Goal: Task Accomplishment & Management: Use online tool/utility

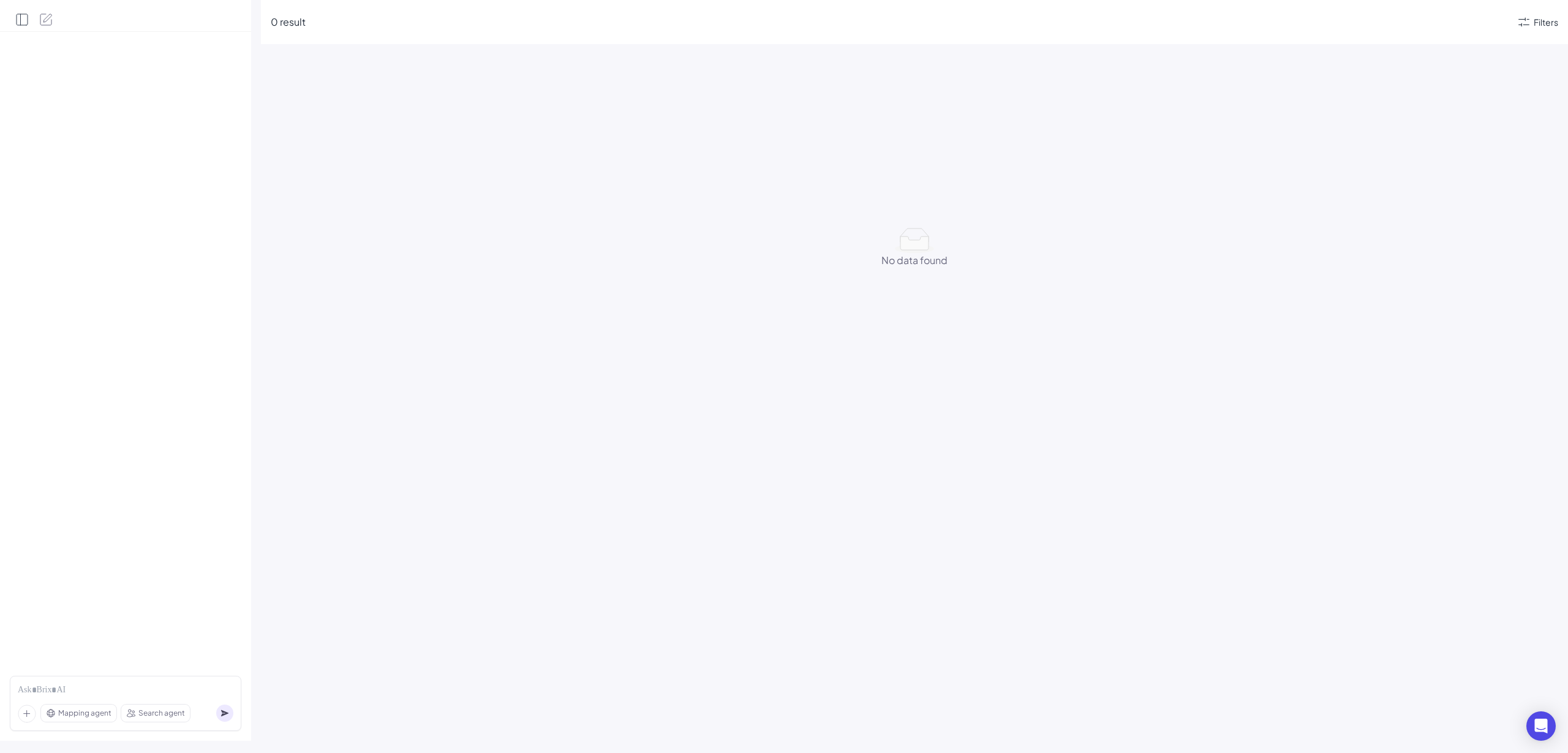
click at [21, 19] on icon "Open Side Panel" at bounding box center [21, 19] width 0 height 11
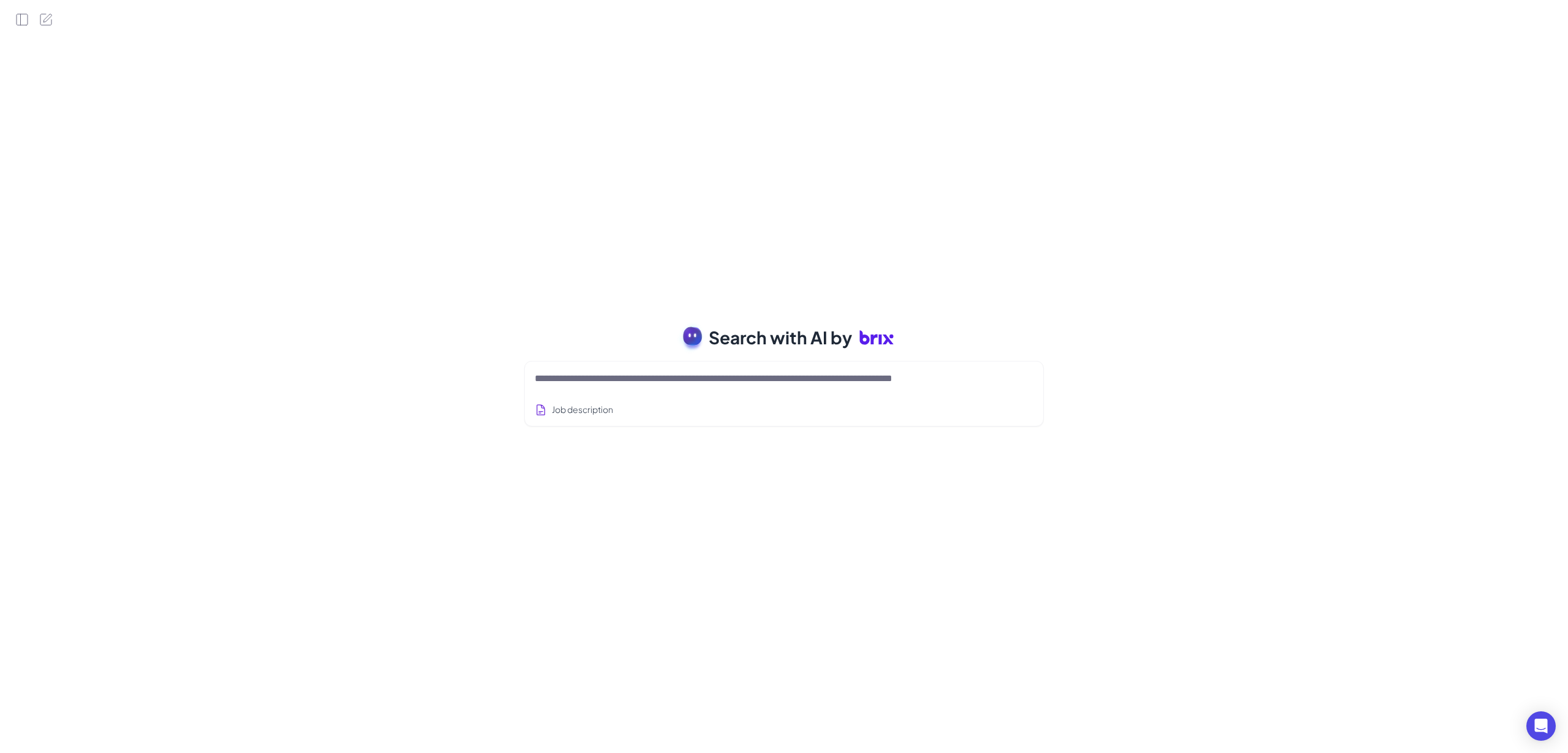
click at [709, 386] on div at bounding box center [784, 379] width 499 height 25
click at [714, 371] on textarea at bounding box center [769, 378] width 469 height 15
type textarea "*********"
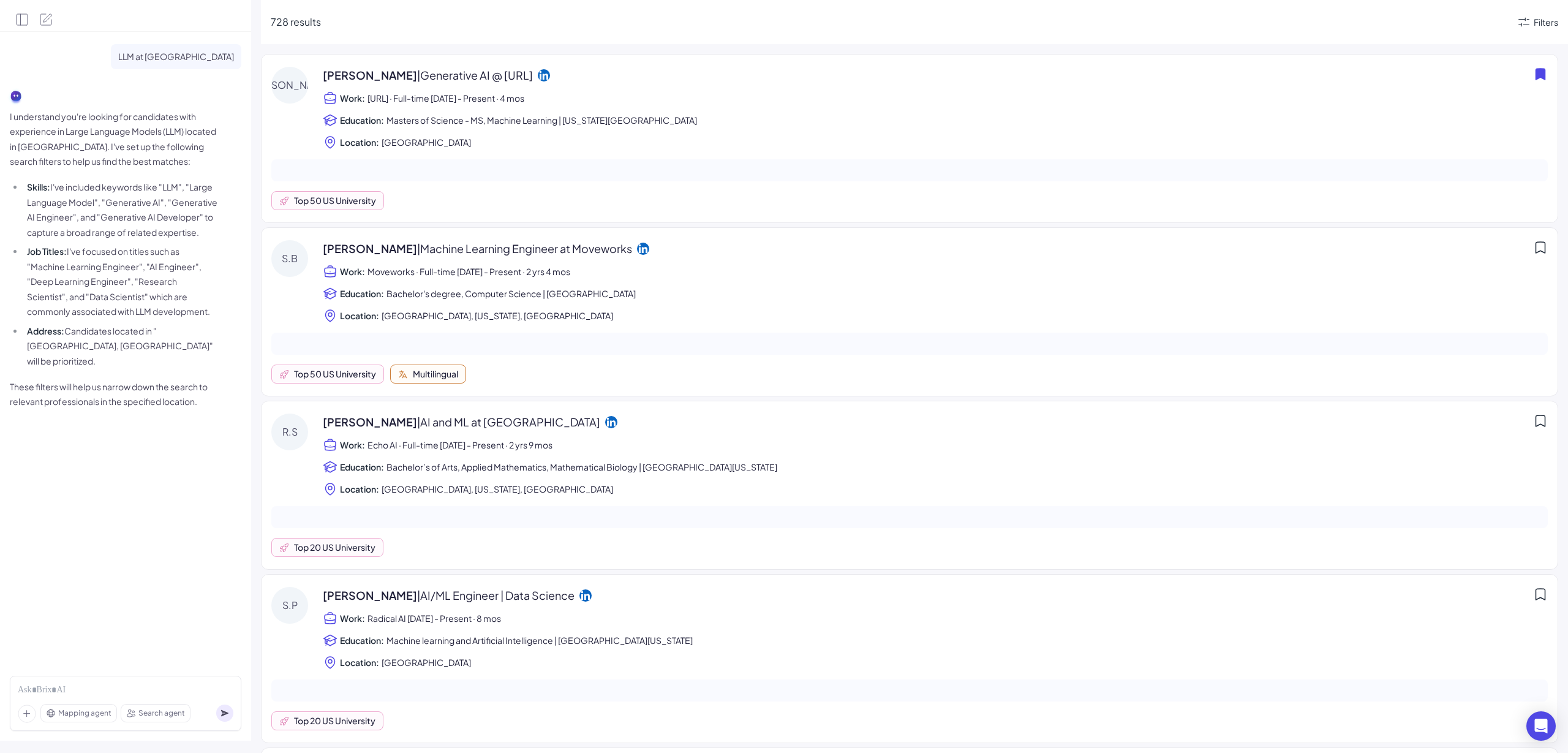
click at [1546, 4] on div "728 results Filters" at bounding box center [914, 22] width 1307 height 44
click at [1541, 31] on div "728 results Filters" at bounding box center [914, 22] width 1307 height 44
click at [1541, 24] on div "Filters" at bounding box center [1546, 22] width 25 height 13
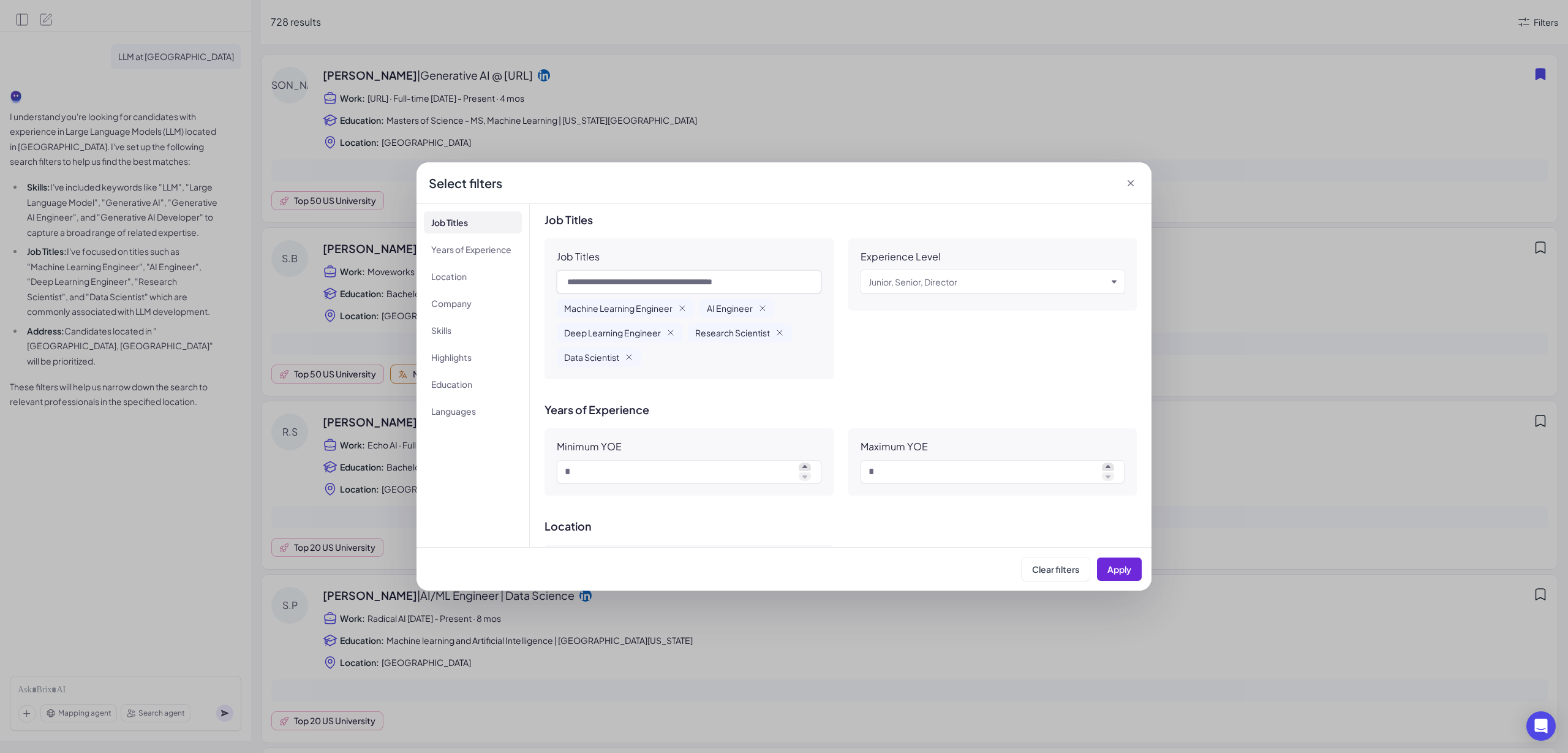
click at [1128, 176] on div "Select filters" at bounding box center [784, 183] width 735 height 42
click at [1131, 184] on icon at bounding box center [1131, 183] width 6 height 6
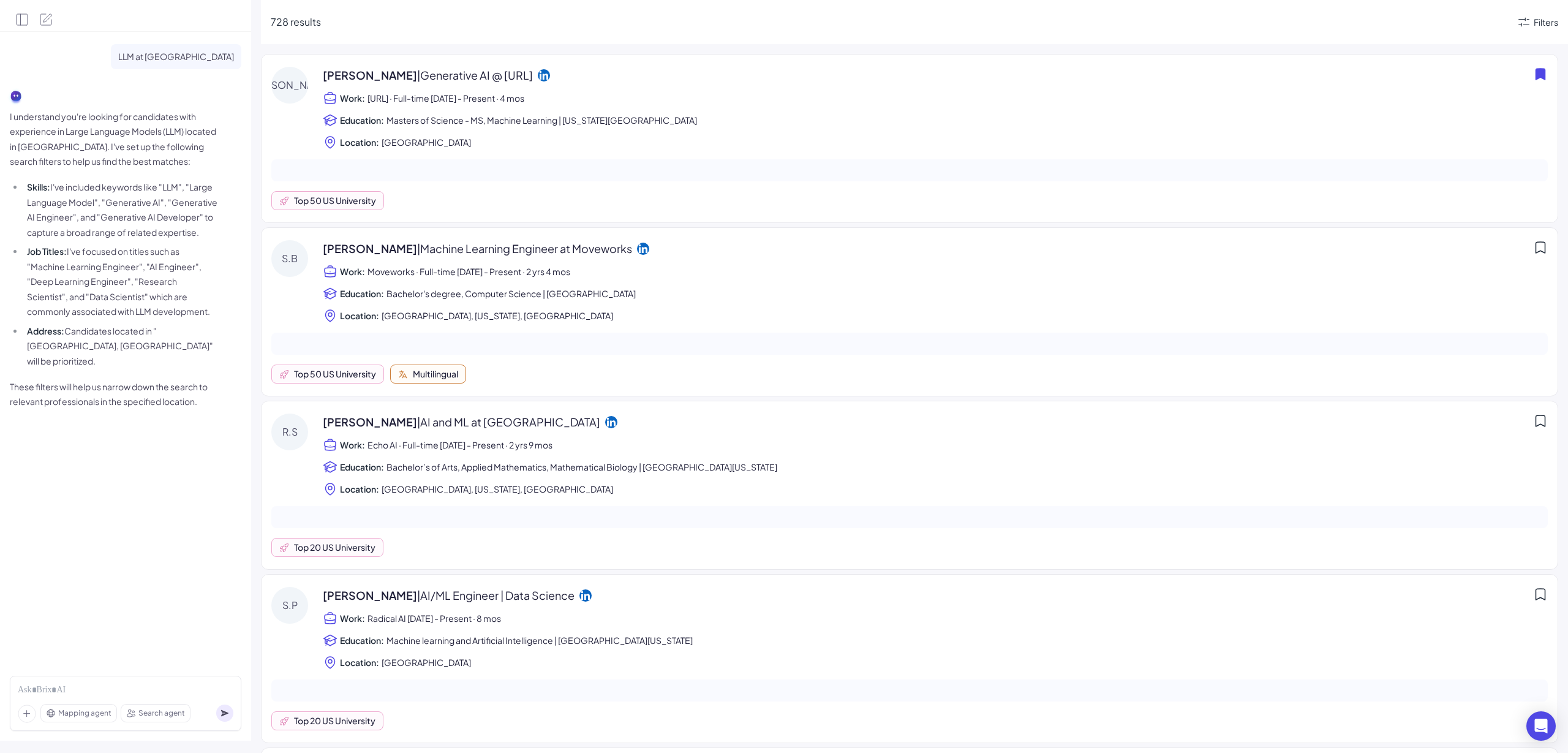
click at [1536, 249] on icon at bounding box center [1540, 247] width 9 height 11
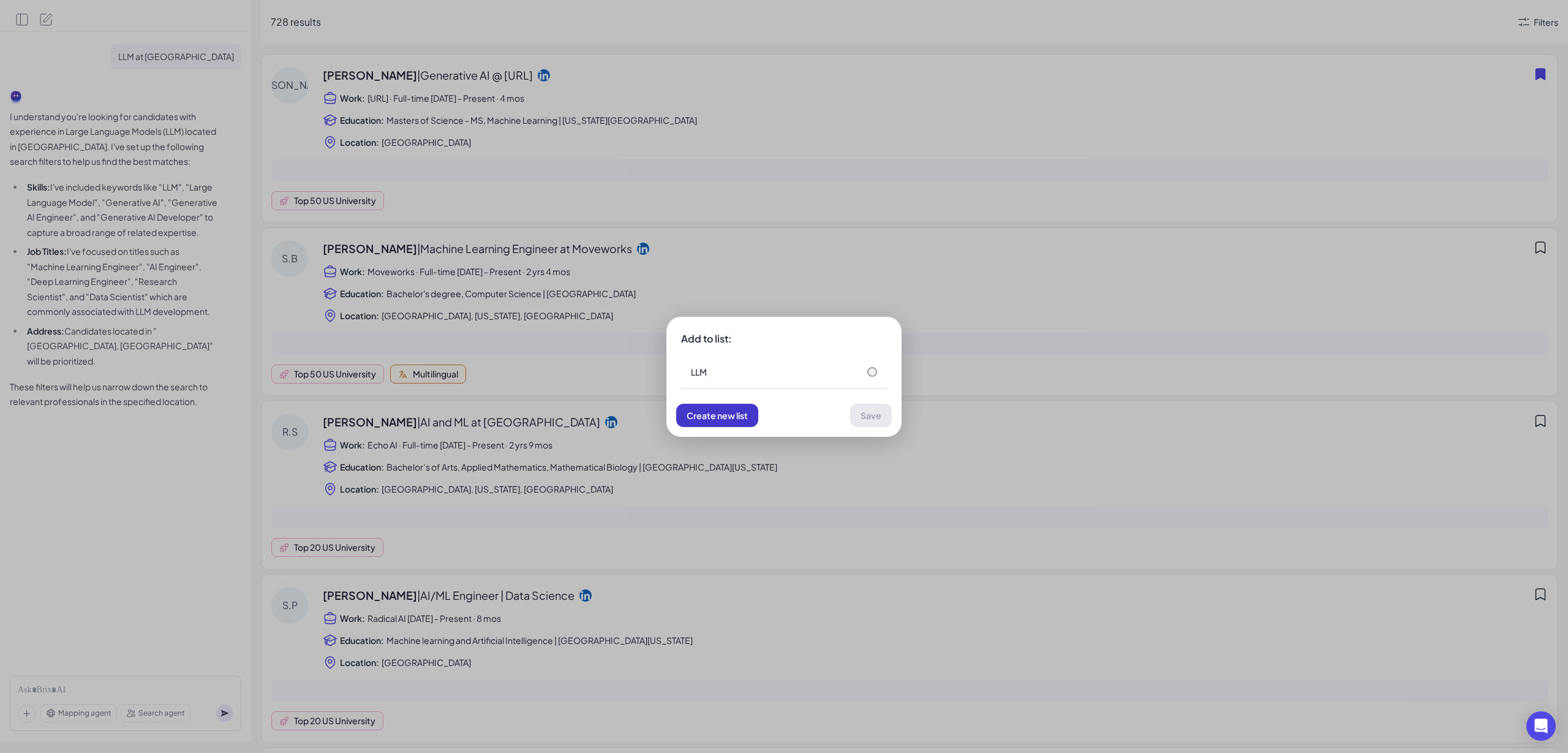
click at [736, 418] on span "Create new list" at bounding box center [717, 415] width 62 height 11
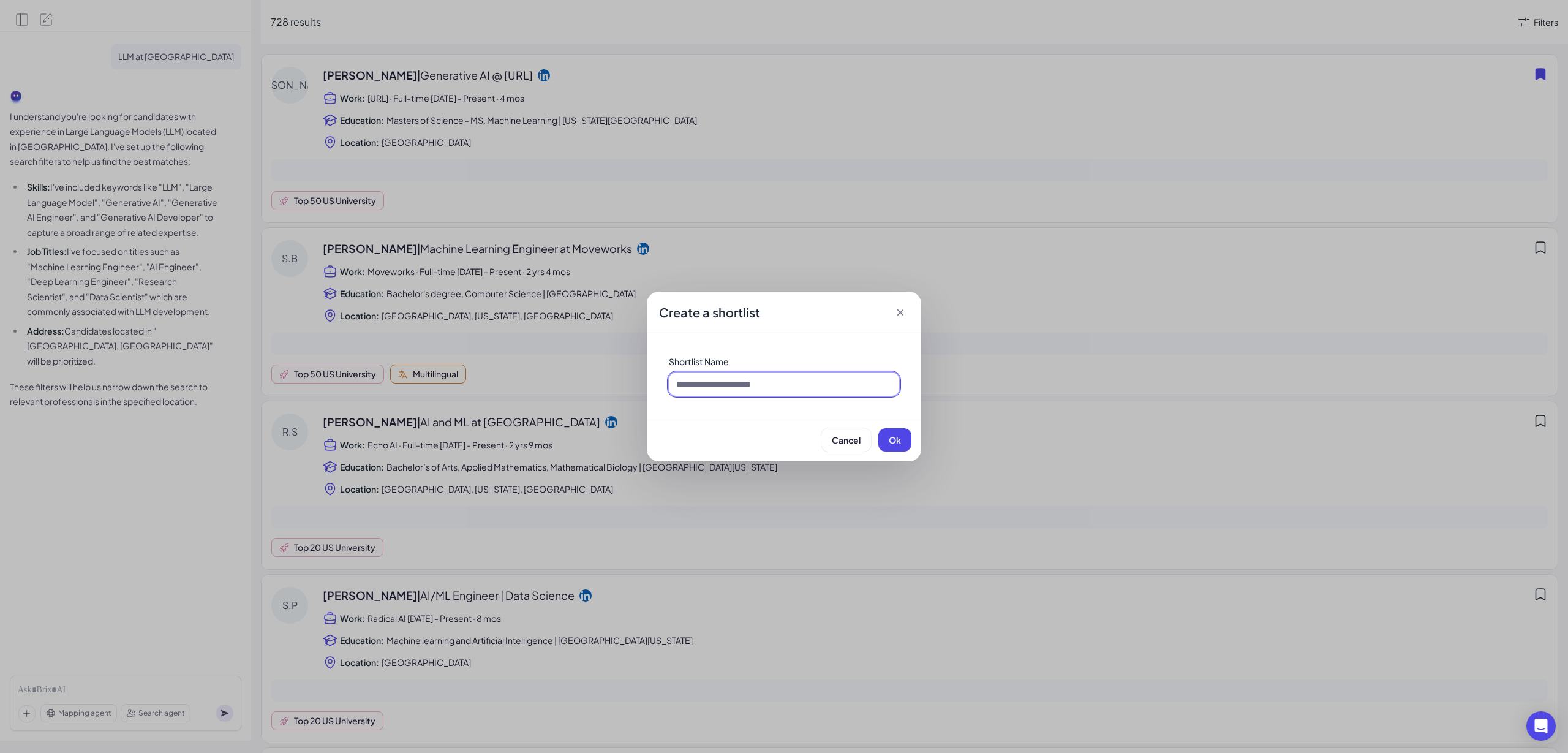
click at [733, 390] on input at bounding box center [784, 384] width 230 height 23
type input "****"
click at [891, 433] on button "Ok" at bounding box center [894, 440] width 33 height 23
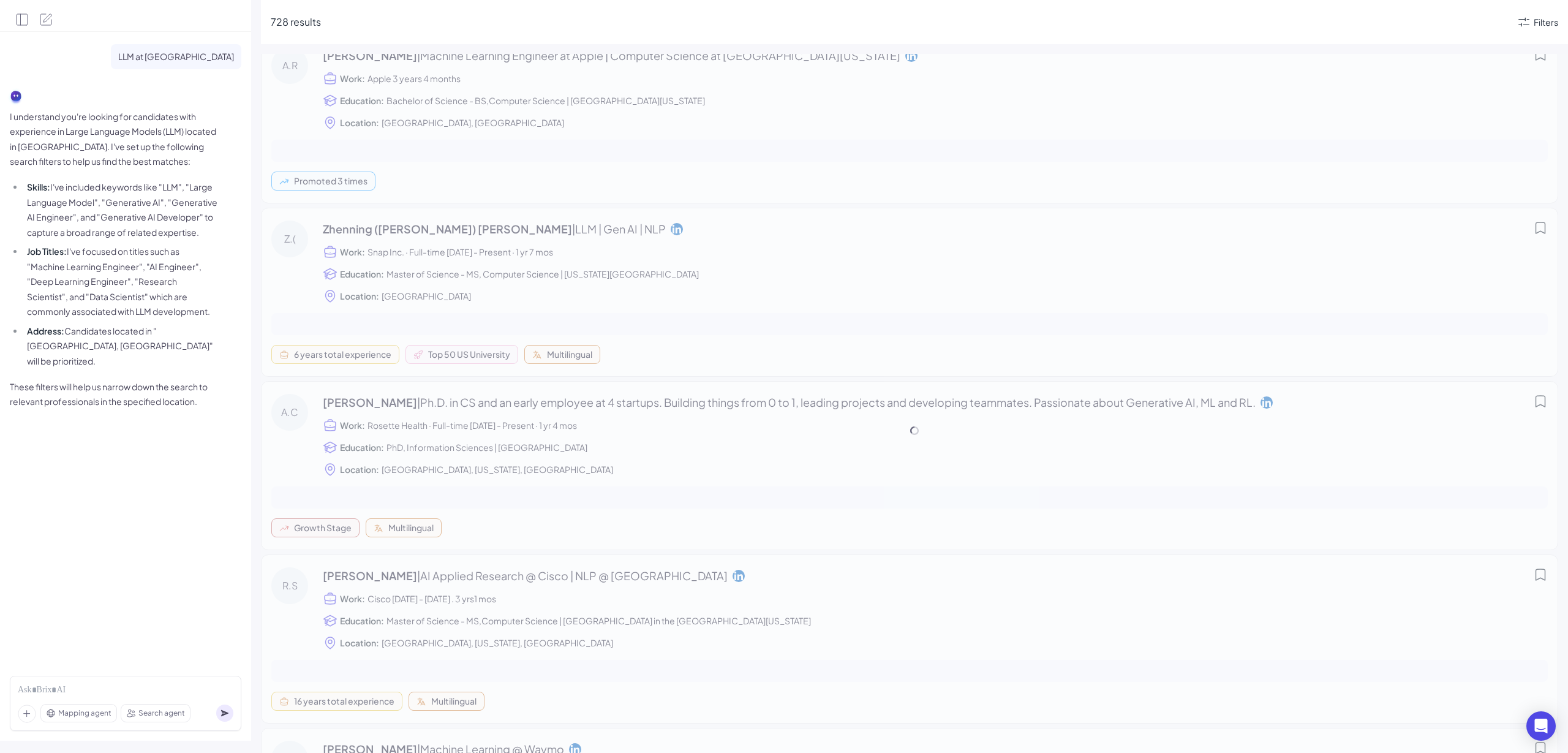
scroll to position [976, 0]
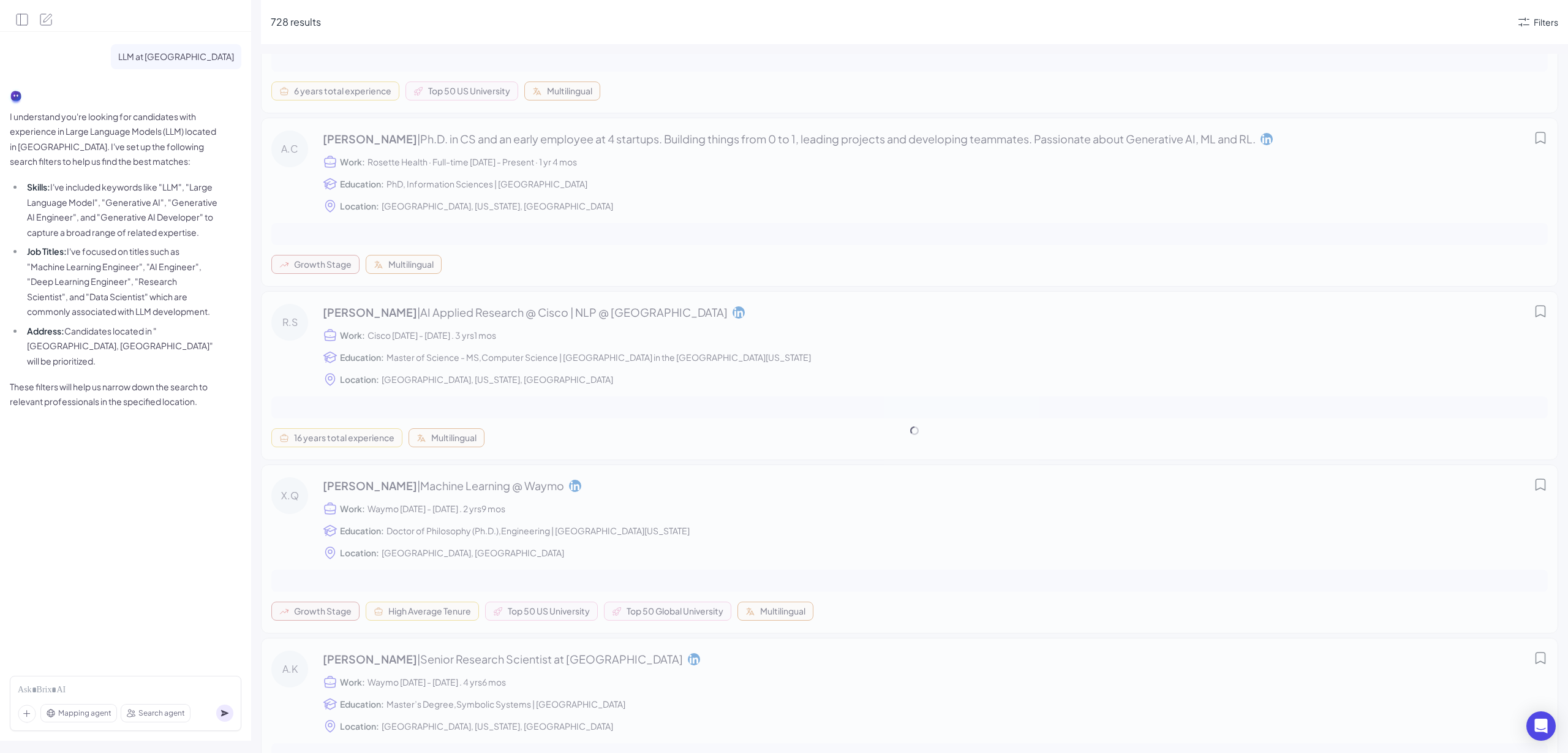
click at [224, 709] on circle at bounding box center [225, 713] width 17 height 17
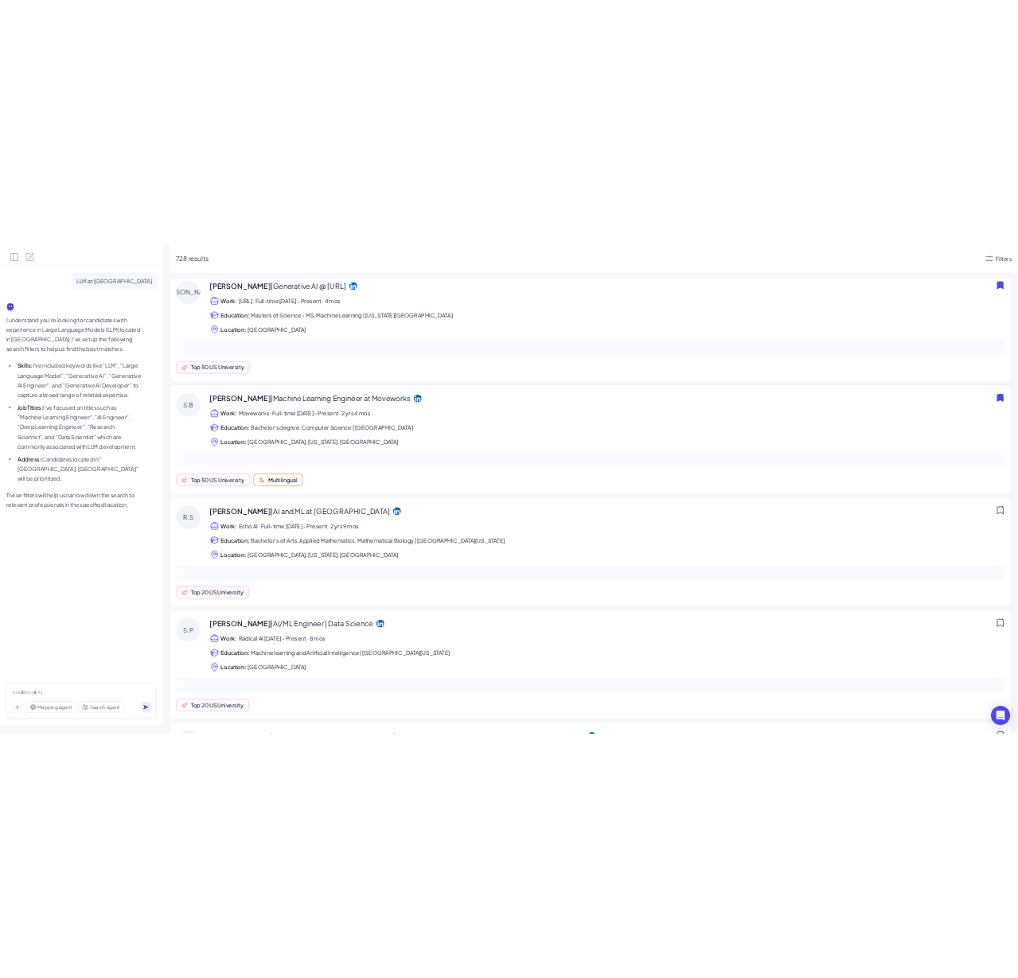
scroll to position [0, 0]
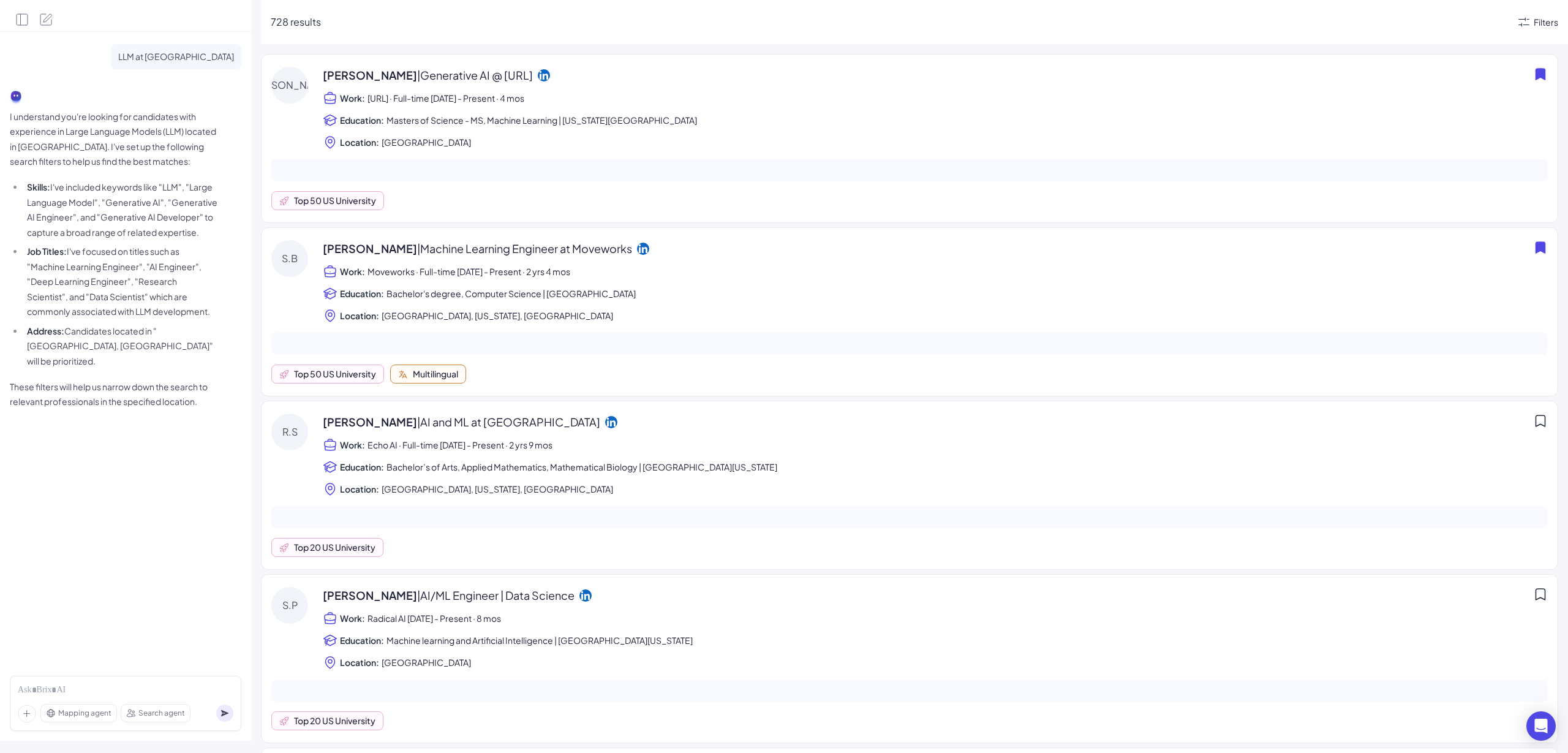
click at [1543, 22] on div "Filters" at bounding box center [1546, 22] width 25 height 13
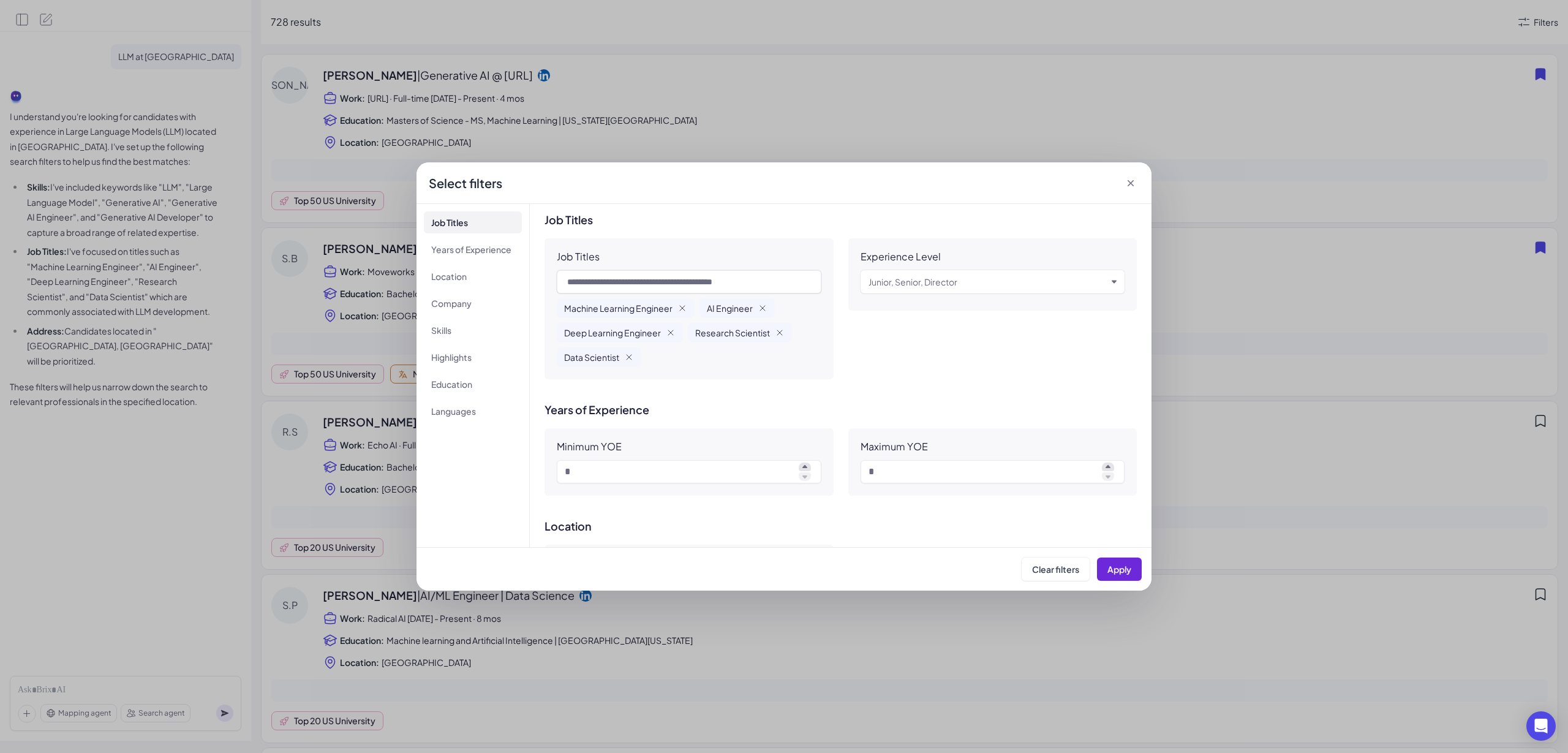
click at [1125, 184] on icon at bounding box center [1131, 183] width 12 height 12
